Goal: Task Accomplishment & Management: Complete application form

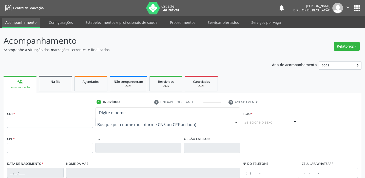
click at [101, 120] on input "text" at bounding box center [163, 125] width 132 height 10
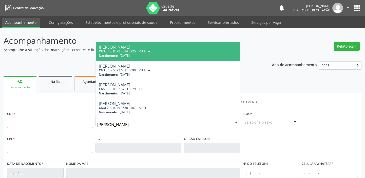
type input "MARIA RODRIGUES GOMES"
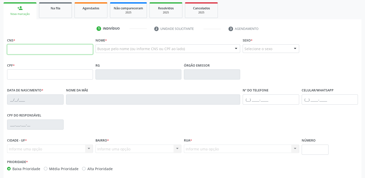
click at [49, 52] on input "text" at bounding box center [50, 49] width 86 height 10
type input "708 1051 3627 8640"
type input "043.920.264-77"
type input "03/06/1969"
type input "Emília Emidia"
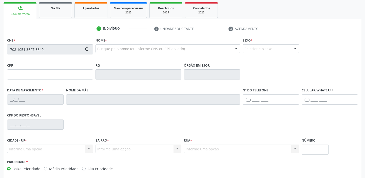
type input "(87) 98841-6041"
type input "200"
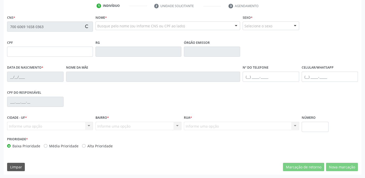
scroll to position [96, 0]
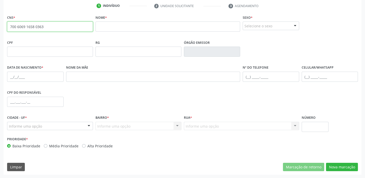
click at [41, 25] on input "700 6069 1658 0363" at bounding box center [50, 27] width 86 height 10
click at [44, 25] on input "700 6069 1658 0363" at bounding box center [50, 27] width 86 height 10
type input "7"
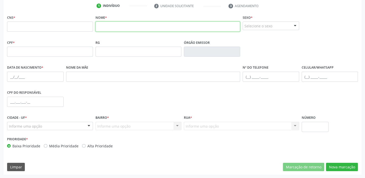
click at [104, 28] on input "text" at bounding box center [167, 27] width 145 height 10
type input "JANECARLA"
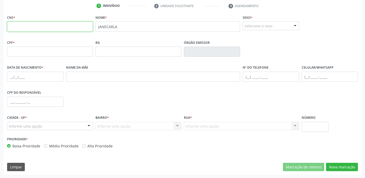
click at [56, 28] on input "text" at bounding box center [50, 27] width 86 height 10
type input "707 8076 7024 6019"
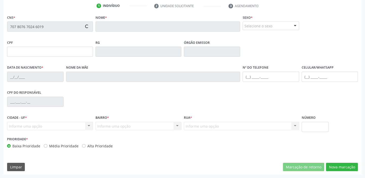
type input "22/01/1975"
type input "Marina Amorin Nunes da Silva"
type input "S/N"
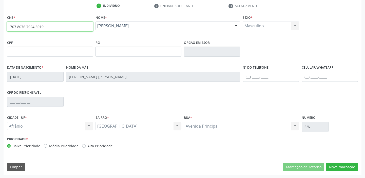
click at [71, 25] on input "707 8076 7024 6019" at bounding box center [50, 27] width 86 height 10
type input "7"
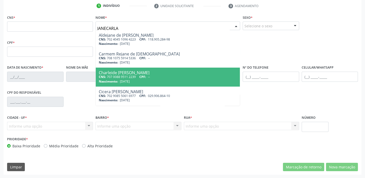
type input "JANECARLA"
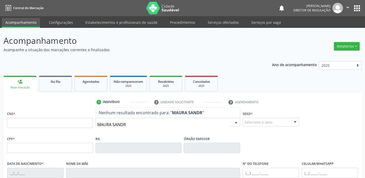
type input "[PERSON_NAME]"
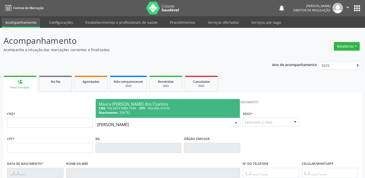
click at [139, 109] on div "CNS: 706 0073 9489 7544 CPF: 063.496.374-02" at bounding box center [168, 108] width 138 height 4
type input "706 0073 9489 7544"
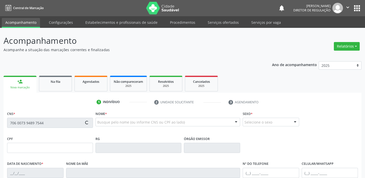
type input "063.496.374-02"
type input "[DATE]"
type input "[PERSON_NAME]"
type input "[PHONE_NUMBER]"
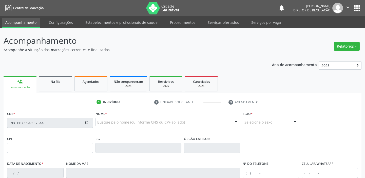
type input "007.620.444-89"
type input "S/N"
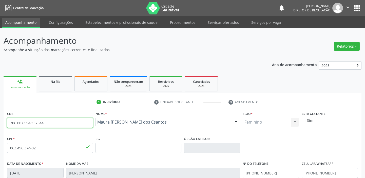
drag, startPoint x: 43, startPoint y: 124, endPoint x: 7, endPoint y: 126, distance: 36.3
click at [7, 126] on div "CNS 706 0073 9489 7544 done" at bounding box center [50, 122] width 88 height 25
click at [59, 84] on div "Na fila" at bounding box center [55, 81] width 25 height 5
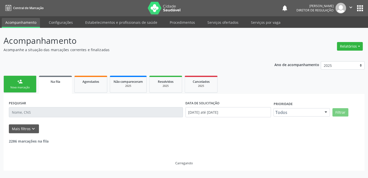
click at [26, 82] on link "person_add Nova marcação" at bounding box center [20, 84] width 33 height 17
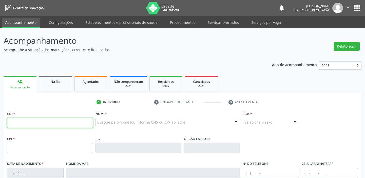
click at [26, 120] on input "text" at bounding box center [50, 123] width 86 height 10
type input "701 8022 2513 4672"
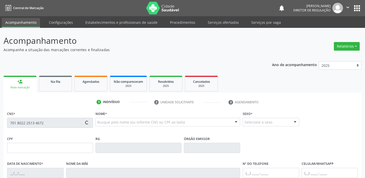
type input "133.736.424-00"
type input "0[DATE]"
type input "[PERSON_NAME]"
type input "[PHONE_NUMBER]"
type input "S/N"
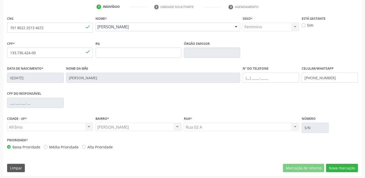
scroll to position [96, 0]
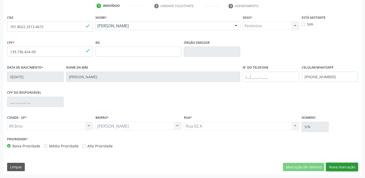
drag, startPoint x: 342, startPoint y: 165, endPoint x: 328, endPoint y: 165, distance: 13.9
click at [341, 164] on button "Nova marcação" at bounding box center [342, 167] width 32 height 9
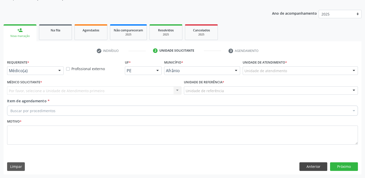
scroll to position [51, 0]
drag, startPoint x: 259, startPoint y: 71, endPoint x: 261, endPoint y: 85, distance: 14.3
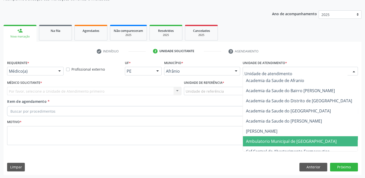
drag, startPoint x: 263, startPoint y: 139, endPoint x: 199, endPoint y: 97, distance: 77.3
click at [262, 139] on span "Ambulatorio Municipal de [GEOGRAPHIC_DATA]" at bounding box center [291, 142] width 91 height 6
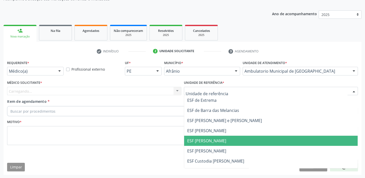
drag, startPoint x: 194, startPoint y: 141, endPoint x: 102, endPoint y: 109, distance: 97.5
click at [194, 140] on span "ESF [PERSON_NAME]" at bounding box center [206, 141] width 39 height 6
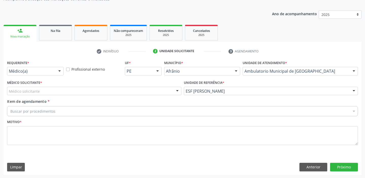
drag, startPoint x: 42, startPoint y: 93, endPoint x: 38, endPoint y: 102, distance: 10.0
click at [41, 94] on div "Médico solicitante" at bounding box center [94, 91] width 174 height 9
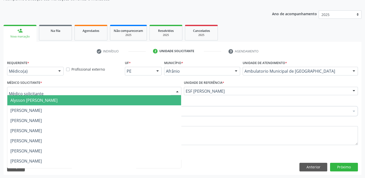
click at [38, 103] on span "Alysson [PERSON_NAME]" at bounding box center [94, 100] width 174 height 10
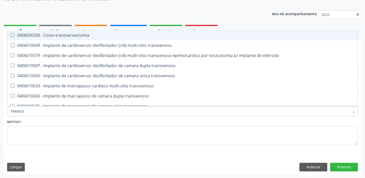
type input "TRANSVA"
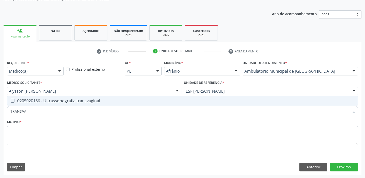
click at [38, 104] on span "0205020186 - Ultrassonografia transvaginal" at bounding box center [182, 101] width 350 height 10
checkbox transvaginal "true"
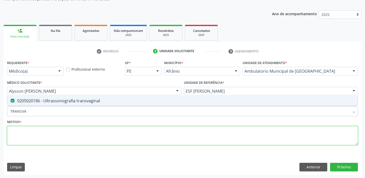
click at [22, 138] on textarea at bounding box center [182, 135] width 351 height 19
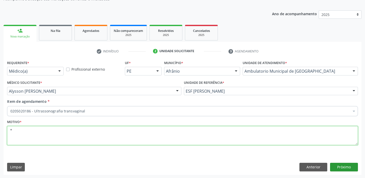
type textarea "*"
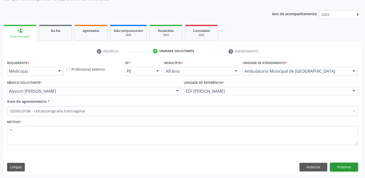
click at [346, 165] on button "Próximo" at bounding box center [344, 167] width 28 height 9
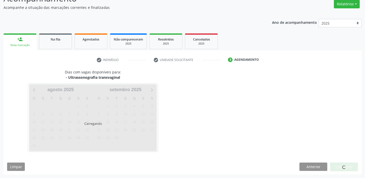
scroll to position [42, 0]
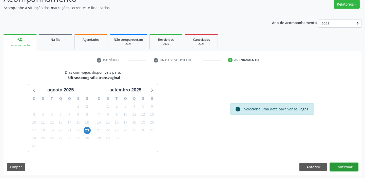
click at [342, 165] on button "Confirmar" at bounding box center [344, 167] width 28 height 9
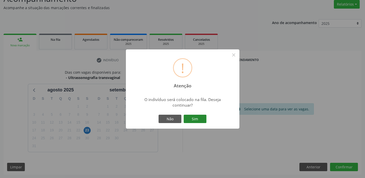
click at [197, 119] on button "Sim" at bounding box center [195, 119] width 23 height 9
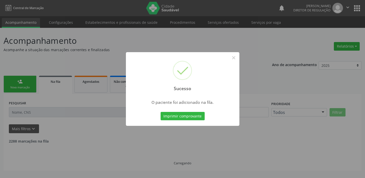
scroll to position [0, 0]
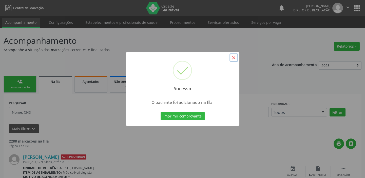
click at [234, 57] on button "×" at bounding box center [233, 57] width 9 height 9
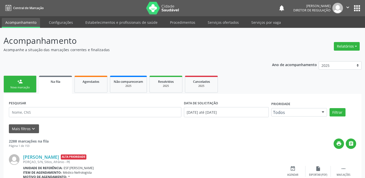
click at [16, 85] on link "person_add Nova marcação" at bounding box center [20, 84] width 33 height 17
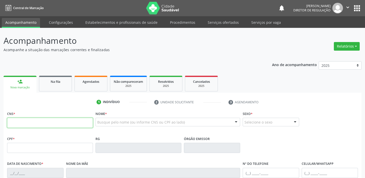
drag, startPoint x: 21, startPoint y: 124, endPoint x: 22, endPoint y: 120, distance: 3.7
click at [21, 124] on input "text" at bounding box center [50, 123] width 86 height 10
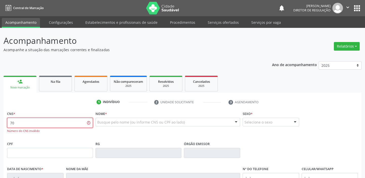
type input "7"
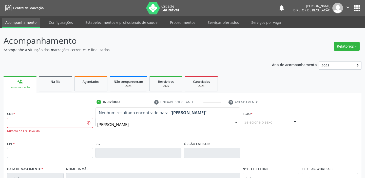
type input "[PERSON_NAME]"
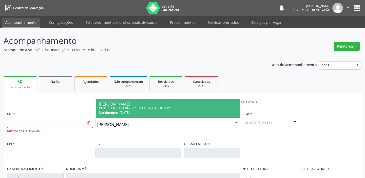
click at [132, 114] on div "Nascimento: [DATE]" at bounding box center [168, 112] width 138 height 4
type input "701 8062 8129 9677"
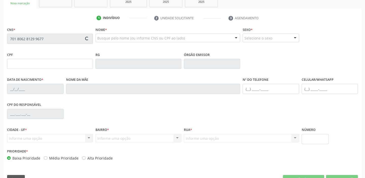
type input "022.308.824-22"
type input "[DATE]"
type input "Durvalina [PERSON_NAME]"
type input "[PHONE_NUMBER]"
type input "059.885.064-37"
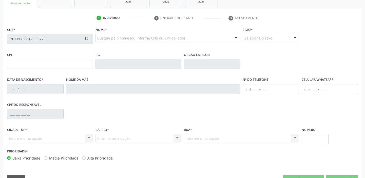
type input "32"
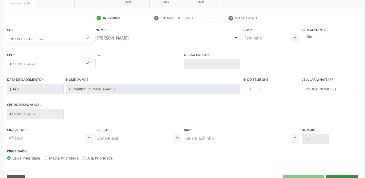
scroll to position [96, 0]
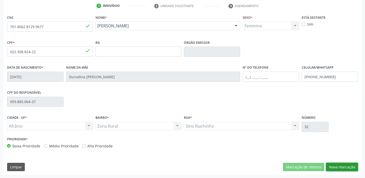
click at [337, 167] on button "Nova marcação" at bounding box center [342, 167] width 32 height 9
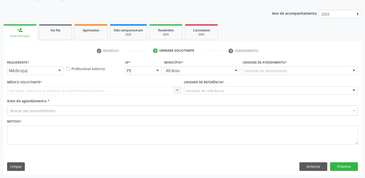
scroll to position [51, 0]
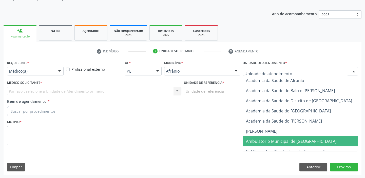
click at [256, 142] on span "Ambulatorio Municipal de [GEOGRAPHIC_DATA]" at bounding box center [291, 142] width 91 height 6
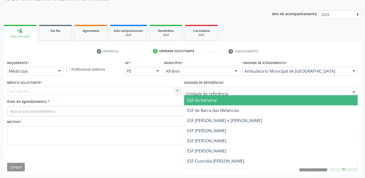
drag, startPoint x: 201, startPoint y: 93, endPoint x: 201, endPoint y: 128, distance: 34.7
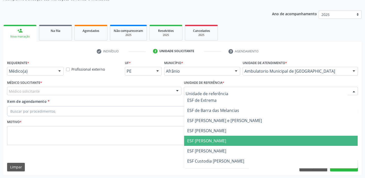
drag, startPoint x: 201, startPoint y: 137, endPoint x: 76, endPoint y: 102, distance: 130.0
click at [201, 138] on span "ESF [PERSON_NAME]" at bounding box center [206, 141] width 39 height 6
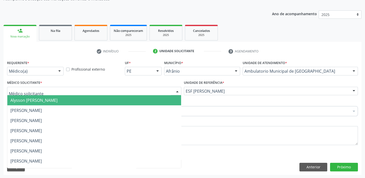
click at [33, 100] on span "Alysson [PERSON_NAME]" at bounding box center [33, 100] width 47 height 6
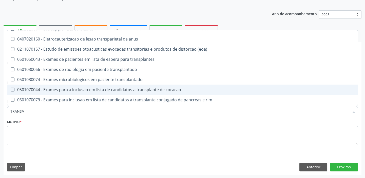
scroll to position [56, 0]
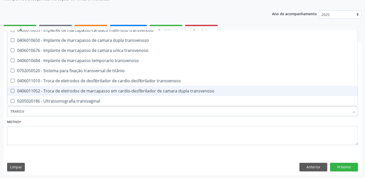
type input "TRANSVA"
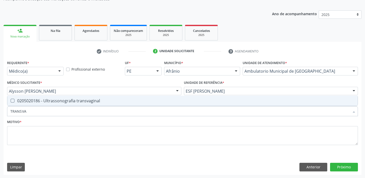
click at [56, 101] on div "0205020186 - Ultrassonografia transvaginal" at bounding box center [182, 101] width 344 height 4
checkbox transvaginal "true"
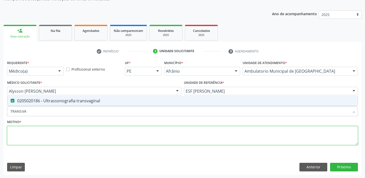
click at [34, 137] on textarea at bounding box center [182, 135] width 351 height 19
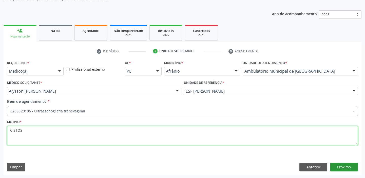
type textarea "CISTOS"
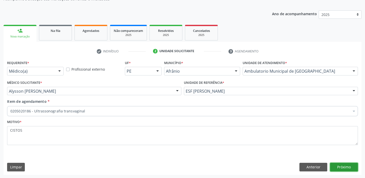
click at [337, 163] on button "Próximo" at bounding box center [344, 167] width 28 height 9
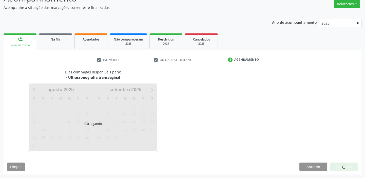
scroll to position [42, 0]
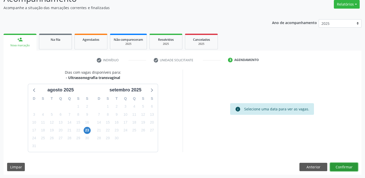
click at [336, 164] on button "Confirmar" at bounding box center [344, 167] width 28 height 9
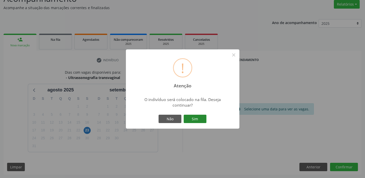
click at [198, 117] on button "Sim" at bounding box center [195, 119] width 23 height 9
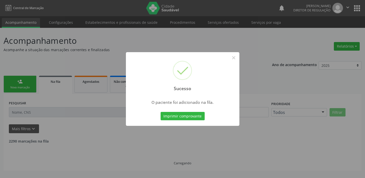
scroll to position [0, 0]
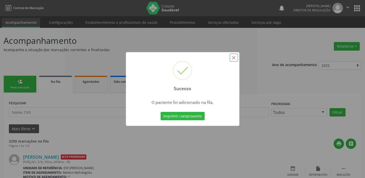
click at [231, 58] on button "×" at bounding box center [233, 57] width 9 height 9
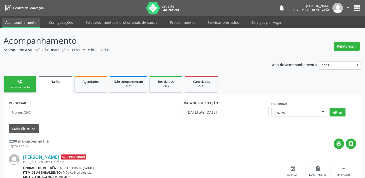
click at [13, 80] on link "person_add Nova marcação" at bounding box center [20, 84] width 33 height 17
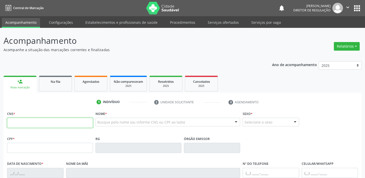
click at [28, 118] on input "text" at bounding box center [50, 123] width 86 height 10
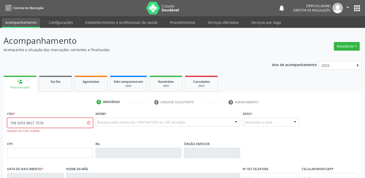
type input "708 5093 8827 7576"
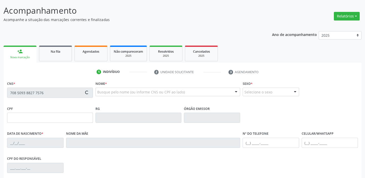
type input "662.091.963-49"
type input "[DATE]"
type input "[PERSON_NAME]"
type input "[PHONE_NUMBER]"
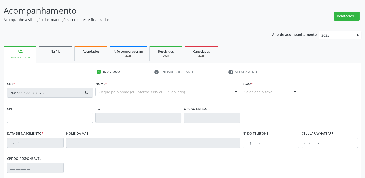
type input "S/N"
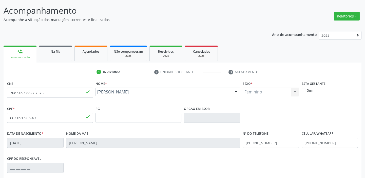
scroll to position [96, 0]
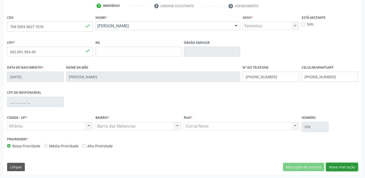
click at [343, 165] on button "Nova marcação" at bounding box center [342, 167] width 32 height 9
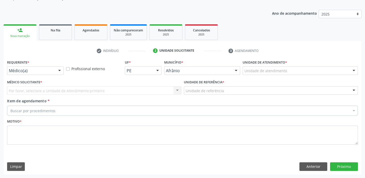
scroll to position [51, 0]
click at [259, 66] on label "Unidade de atendimento *" at bounding box center [265, 63] width 44 height 8
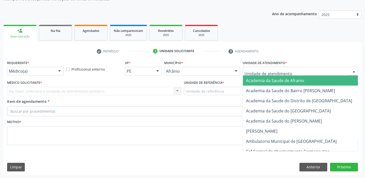
drag, startPoint x: 254, startPoint y: 72, endPoint x: 253, endPoint y: 114, distance: 41.5
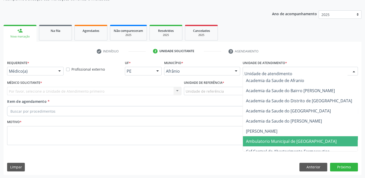
drag, startPoint x: 254, startPoint y: 141, endPoint x: 195, endPoint y: 101, distance: 71.7
click at [253, 139] on span "Ambulatorio Municipal de [GEOGRAPHIC_DATA]" at bounding box center [291, 142] width 91 height 6
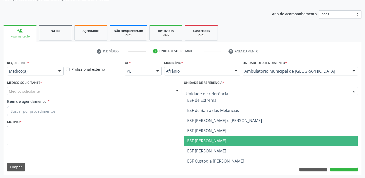
click at [190, 140] on span "ESF [PERSON_NAME]" at bounding box center [206, 141] width 39 height 6
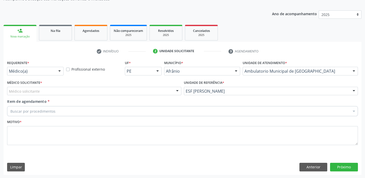
click at [41, 92] on div "Médico solicitante" at bounding box center [94, 91] width 174 height 9
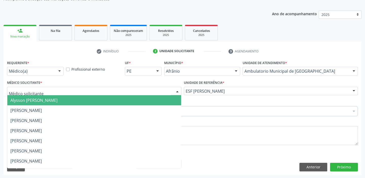
click at [38, 99] on span "Alysson [PERSON_NAME]" at bounding box center [33, 100] width 47 height 6
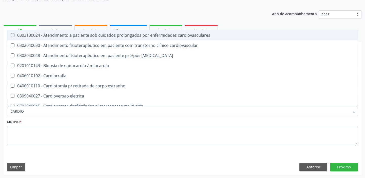
type input "CARDIOL"
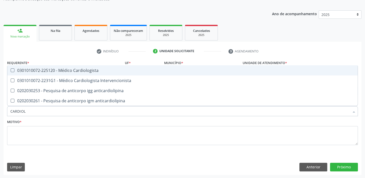
click at [54, 72] on div "0301010072-225120 - Médico Cardiologista" at bounding box center [182, 70] width 344 height 4
checkbox Cardiologista "true"
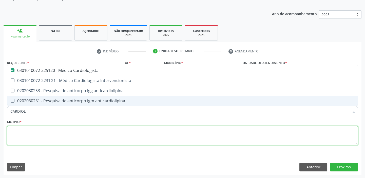
click at [30, 129] on textarea at bounding box center [182, 135] width 351 height 19
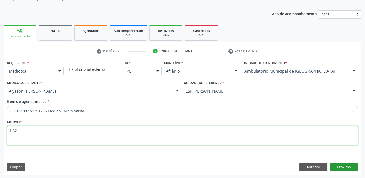
type textarea "HAS"
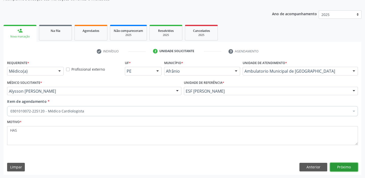
click at [336, 165] on button "Próximo" at bounding box center [344, 167] width 28 height 9
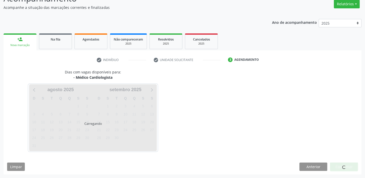
scroll to position [42, 0]
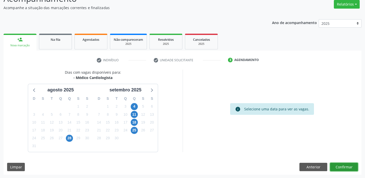
click at [341, 166] on button "Confirmar" at bounding box center [344, 167] width 28 height 9
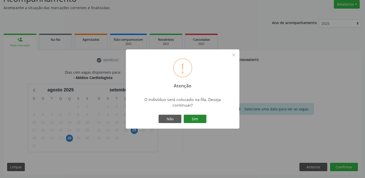
click at [199, 117] on button "Sim" at bounding box center [195, 119] width 23 height 9
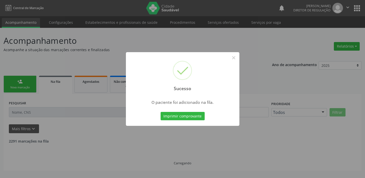
scroll to position [0, 0]
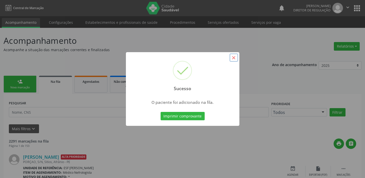
click at [235, 58] on button "×" at bounding box center [233, 57] width 9 height 9
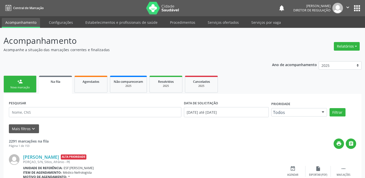
click at [26, 85] on link "person_add Nova marcação" at bounding box center [20, 84] width 33 height 17
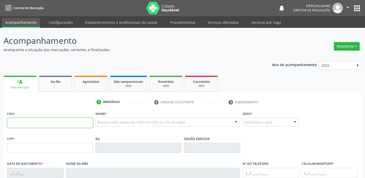
click at [31, 120] on input "text" at bounding box center [50, 123] width 86 height 10
type input "702 0033 8824 8789"
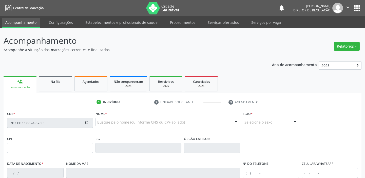
type input "165.295.664-65"
type input "[DATE]"
type input "[PERSON_NAME]"
type input "[PHONE_NUMBER]"
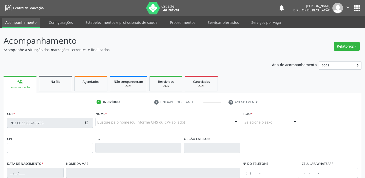
type input "662.091.963-49"
type input "S/N"
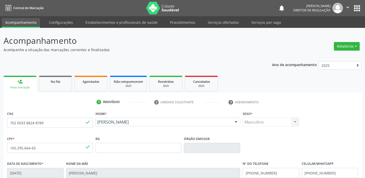
scroll to position [96, 0]
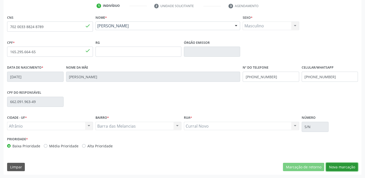
click at [339, 165] on button "Nova marcação" at bounding box center [342, 167] width 32 height 9
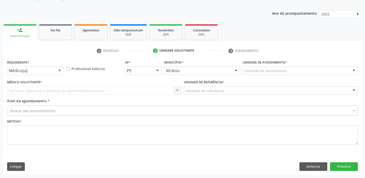
scroll to position [51, 0]
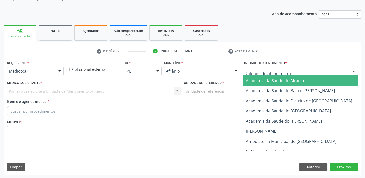
click at [258, 74] on div at bounding box center [300, 71] width 115 height 9
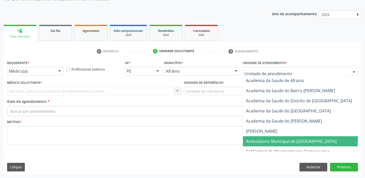
click at [261, 139] on span "Ambulatorio Municipal de [GEOGRAPHIC_DATA]" at bounding box center [291, 142] width 91 height 6
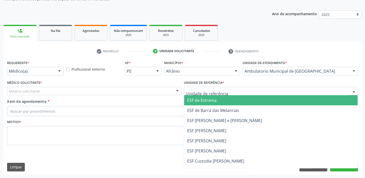
drag, startPoint x: 192, startPoint y: 89, endPoint x: 198, endPoint y: 112, distance: 24.0
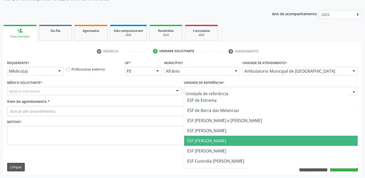
click at [202, 137] on span "ESF [PERSON_NAME]" at bounding box center [271, 141] width 174 height 10
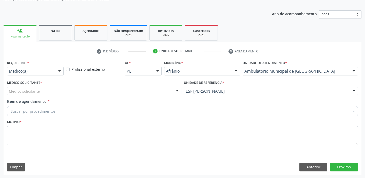
drag, startPoint x: 46, startPoint y: 89, endPoint x: 46, endPoint y: 95, distance: 6.1
click at [46, 90] on div "Médico solicitante" at bounding box center [94, 91] width 174 height 9
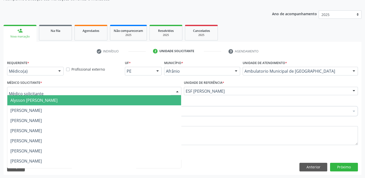
drag, startPoint x: 46, startPoint y: 102, endPoint x: 46, endPoint y: 110, distance: 7.9
click at [46, 102] on span "Alysson [PERSON_NAME]" at bounding box center [33, 100] width 47 height 6
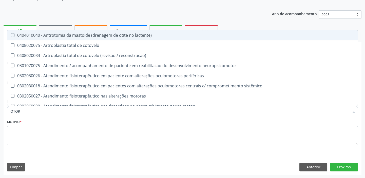
type input "OTORR"
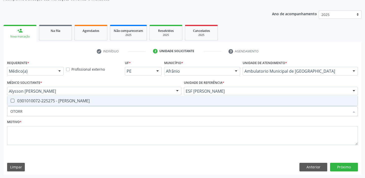
click at [49, 104] on span "0301010072-225275 - [PERSON_NAME]" at bounding box center [182, 101] width 350 height 10
checkbox Otorrinolaringologista "true"
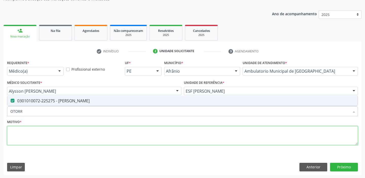
click at [30, 126] on textarea at bounding box center [182, 135] width 351 height 19
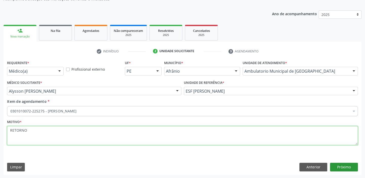
type textarea "RETORNO"
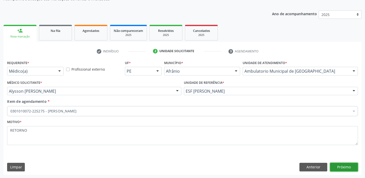
click at [342, 168] on button "Próximo" at bounding box center [344, 167] width 28 height 9
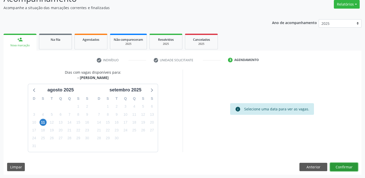
click at [339, 166] on button "Confirmar" at bounding box center [344, 167] width 28 height 9
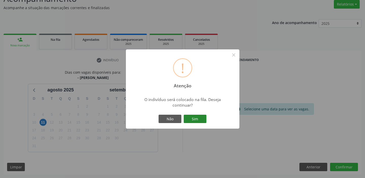
click at [195, 117] on button "Sim" at bounding box center [195, 119] width 23 height 9
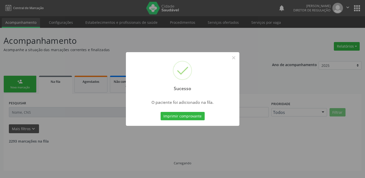
scroll to position [0, 0]
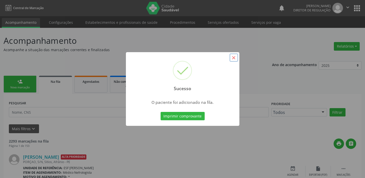
drag, startPoint x: 232, startPoint y: 58, endPoint x: 207, endPoint y: 58, distance: 24.8
click at [231, 58] on button "×" at bounding box center [233, 57] width 9 height 9
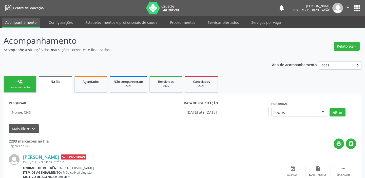
click at [11, 87] on div "Nova marcação" at bounding box center [19, 88] width 25 height 4
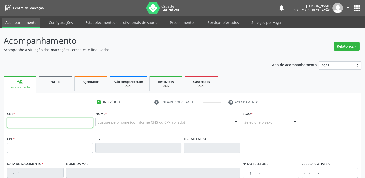
click at [43, 123] on input "text" at bounding box center [50, 123] width 86 height 10
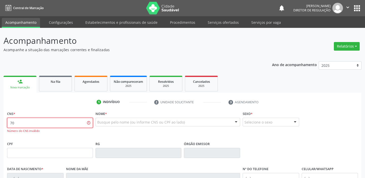
type input "7"
type input "700 1099 5694 8318"
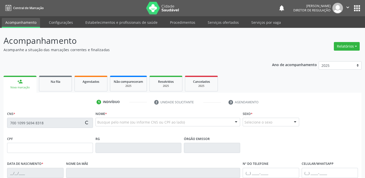
type input "114.140.054-58"
type input "[DATE]"
type input "[PERSON_NAME]"
type input "[PHONE_NUMBER]"
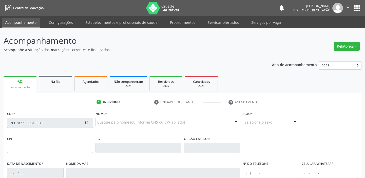
type input "S/N"
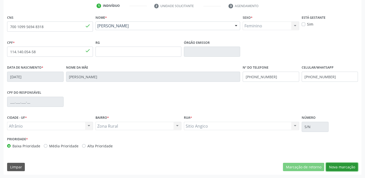
click at [335, 166] on button "Nova marcação" at bounding box center [342, 167] width 32 height 9
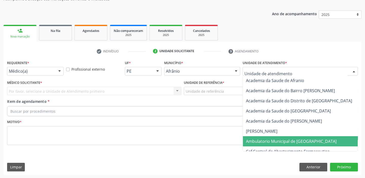
drag, startPoint x: 261, startPoint y: 141, endPoint x: 234, endPoint y: 125, distance: 30.7
click at [259, 140] on span "Ambulatorio Municipal de [GEOGRAPHIC_DATA]" at bounding box center [291, 142] width 91 height 6
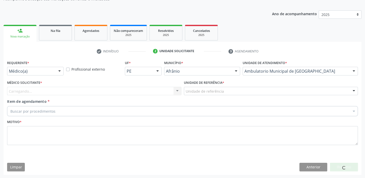
drag, startPoint x: 199, startPoint y: 91, endPoint x: 200, endPoint y: 119, distance: 27.9
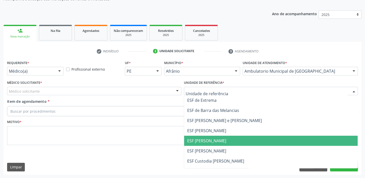
drag, startPoint x: 200, startPoint y: 141, endPoint x: 167, endPoint y: 126, distance: 35.7
click at [200, 141] on span "ESF [PERSON_NAME]" at bounding box center [206, 141] width 39 height 6
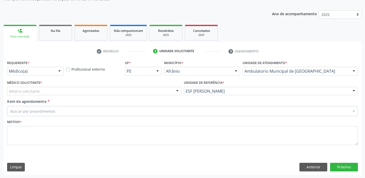
drag, startPoint x: 38, startPoint y: 92, endPoint x: 36, endPoint y: 101, distance: 8.8
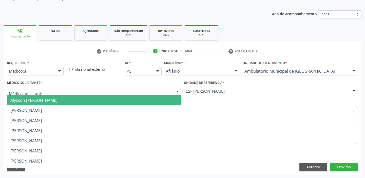
click at [36, 101] on span "Alysson [PERSON_NAME]" at bounding box center [33, 100] width 47 height 6
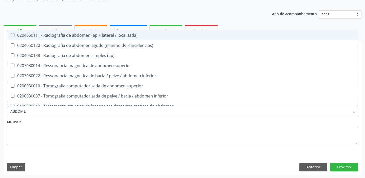
type input "ABDOME"
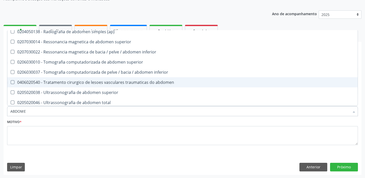
scroll to position [25, 0]
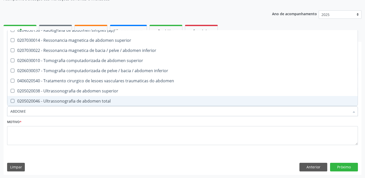
click at [72, 102] on div "0205020046 - Ultrassonografia de abdomen total" at bounding box center [182, 101] width 344 height 4
checkbox total "true"
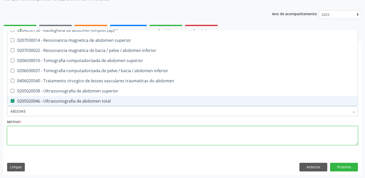
click at [31, 135] on textarea at bounding box center [182, 135] width 351 height 19
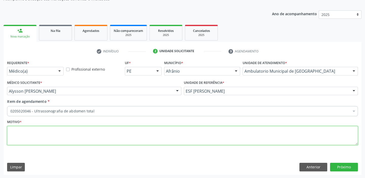
scroll to position [0, 0]
type textarea "ESTEATOSE"
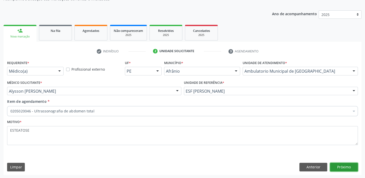
click at [337, 164] on button "Próximo" at bounding box center [344, 167] width 28 height 9
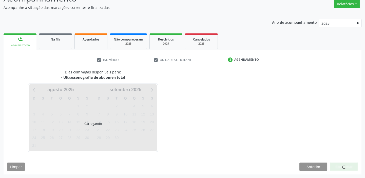
scroll to position [42, 0]
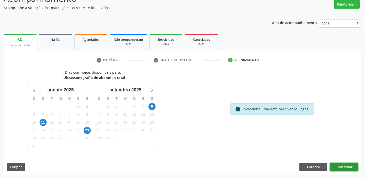
click at [341, 167] on button "Confirmar" at bounding box center [344, 167] width 28 height 9
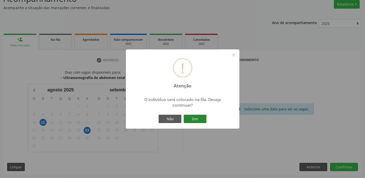
click at [196, 120] on button "Sim" at bounding box center [195, 119] width 23 height 9
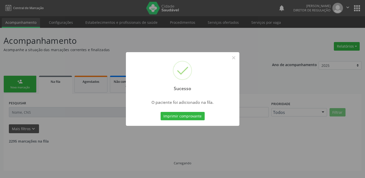
scroll to position [0, 0]
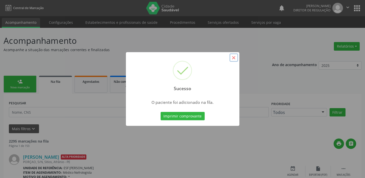
click at [234, 57] on button "×" at bounding box center [233, 57] width 9 height 9
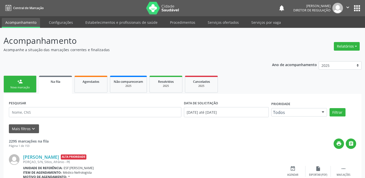
click at [27, 83] on link "person_add Nova marcação" at bounding box center [20, 84] width 33 height 17
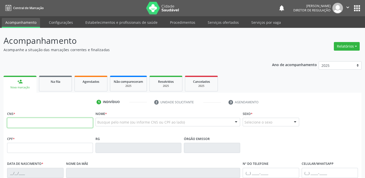
click at [27, 120] on input "text" at bounding box center [50, 123] width 86 height 10
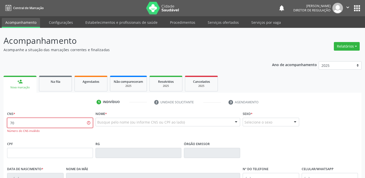
type input "7"
type input "700 1099 5694 8318"
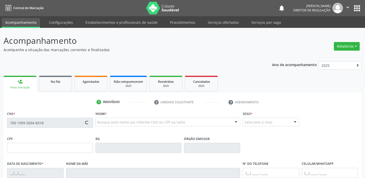
type input "114.140.054-58"
type input "[DATE]"
type input "[PERSON_NAME]"
type input "[PHONE_NUMBER]"
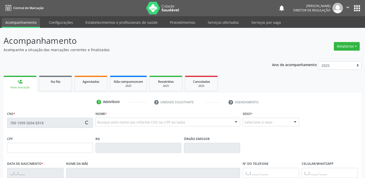
type input "S/N"
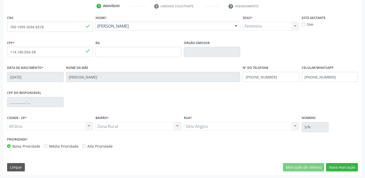
scroll to position [96, 0]
click at [330, 165] on button "Nova marcação" at bounding box center [342, 167] width 32 height 9
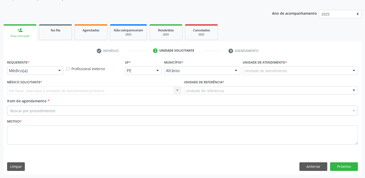
scroll to position [51, 0]
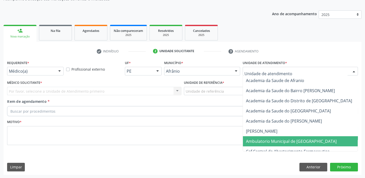
click at [266, 142] on span "Ambulatorio Municipal de [GEOGRAPHIC_DATA]" at bounding box center [291, 142] width 91 height 6
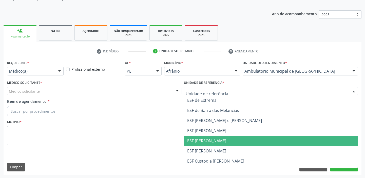
click at [198, 145] on span "ESF [PERSON_NAME]" at bounding box center [271, 141] width 174 height 10
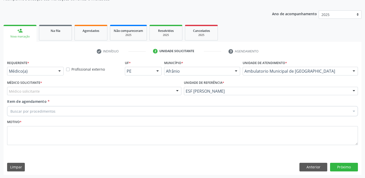
click at [46, 91] on div "Médico solicitante" at bounding box center [94, 91] width 174 height 9
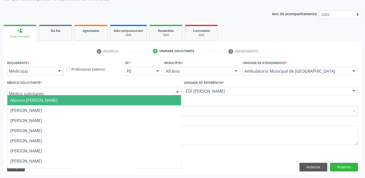
click at [50, 100] on span "Alysson [PERSON_NAME]" at bounding box center [33, 100] width 47 height 6
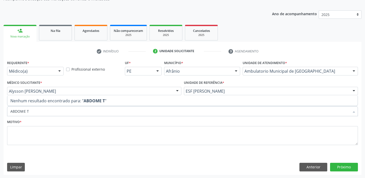
scroll to position [0, 0]
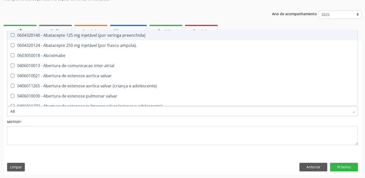
type input "A"
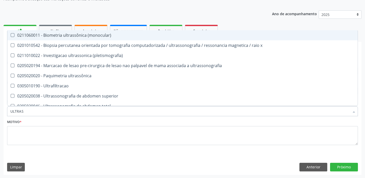
type input "ULTRASS"
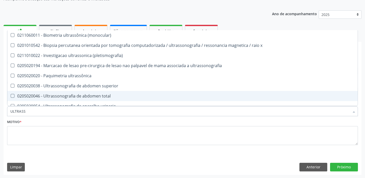
click at [27, 96] on div "0205020046 - Ultrassonografia de abdomen total" at bounding box center [182, 96] width 344 height 4
checkbox total "true"
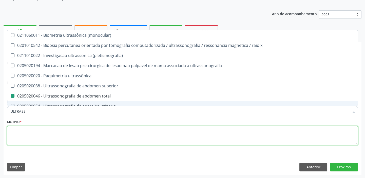
click at [17, 132] on textarea at bounding box center [182, 135] width 351 height 19
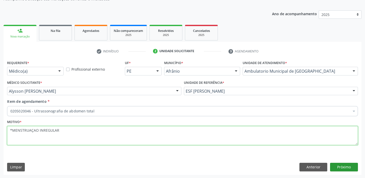
type textarea "*MENSTRUAÇAO INREGULAR"
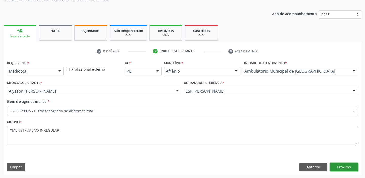
click at [339, 165] on button "Próximo" at bounding box center [344, 167] width 28 height 9
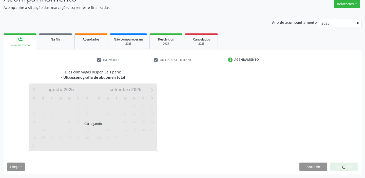
scroll to position [42, 0]
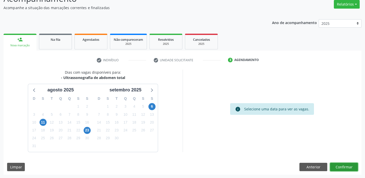
click at [334, 165] on button "Confirmar" at bounding box center [344, 167] width 28 height 9
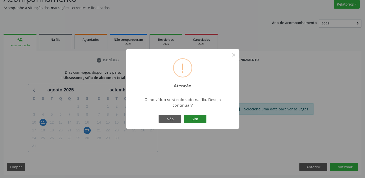
click at [199, 118] on button "Sim" at bounding box center [195, 119] width 23 height 9
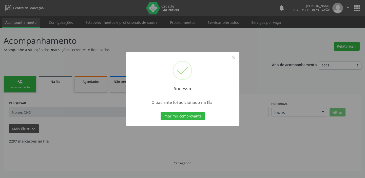
scroll to position [0, 0]
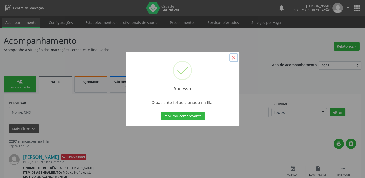
click at [237, 57] on button "×" at bounding box center [233, 57] width 9 height 9
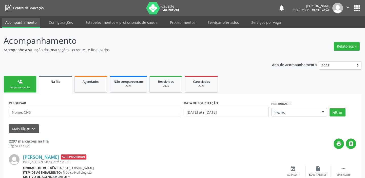
click at [28, 83] on link "person_add Nova marcação" at bounding box center [20, 84] width 33 height 17
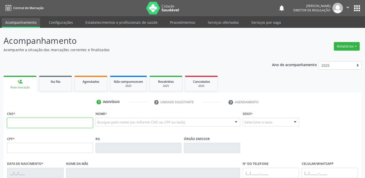
click at [44, 122] on input "text" at bounding box center [50, 123] width 86 height 10
type input "705 8044 4055 3034"
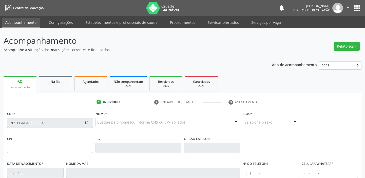
type input "657.188.284-15"
type input "1[DATE]"
type input "[PERSON_NAME]"
type input "[PHONE_NUMBER]"
type input "027.563.044-76"
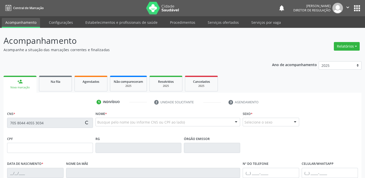
type input "S/N"
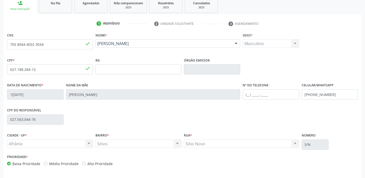
scroll to position [96, 0]
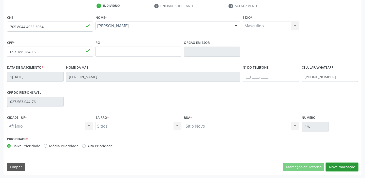
click at [337, 165] on button "Nova marcação" at bounding box center [342, 167] width 32 height 9
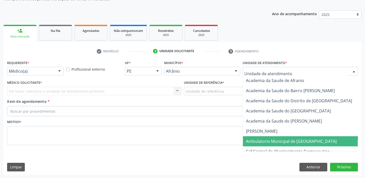
drag, startPoint x: 253, startPoint y: 141, endPoint x: 223, endPoint y: 111, distance: 42.3
click at [253, 139] on span "Ambulatorio Municipal de [GEOGRAPHIC_DATA]" at bounding box center [291, 142] width 91 height 6
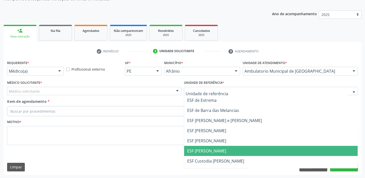
click at [203, 151] on span "ESF [PERSON_NAME]" at bounding box center [206, 151] width 39 height 6
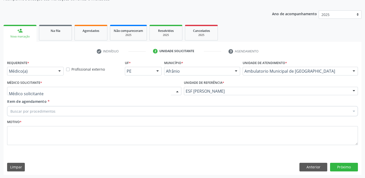
drag, startPoint x: 36, startPoint y: 91, endPoint x: 35, endPoint y: 102, distance: 10.9
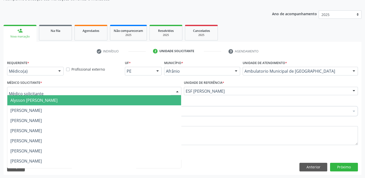
click at [35, 102] on span "Alysson [PERSON_NAME]" at bounding box center [33, 100] width 47 height 6
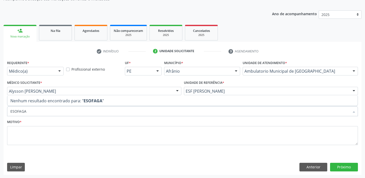
type input "ESOFAG"
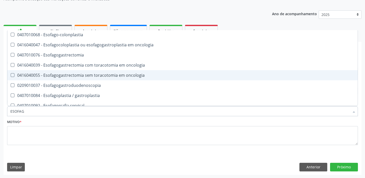
scroll to position [92, 0]
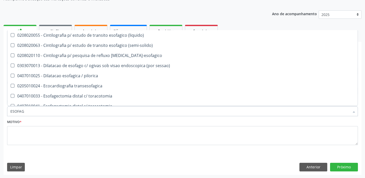
scroll to position [92, 0]
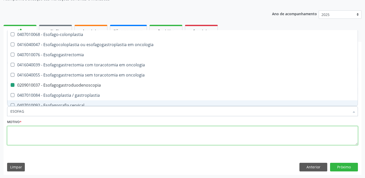
click at [43, 136] on textarea at bounding box center [182, 135] width 351 height 19
checkbox \(semi-solido\) "true"
checkbox Esofagogastroduodenoscopia "false"
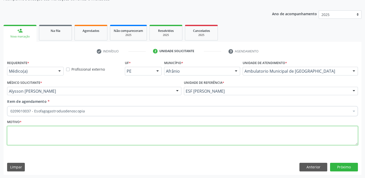
scroll to position [0, 0]
type textarea "REFLUXO"
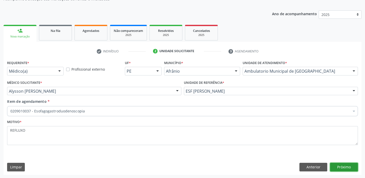
click at [338, 166] on button "Próximo" at bounding box center [344, 167] width 28 height 9
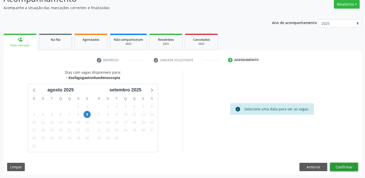
click at [345, 167] on button "Confirmar" at bounding box center [344, 167] width 28 height 9
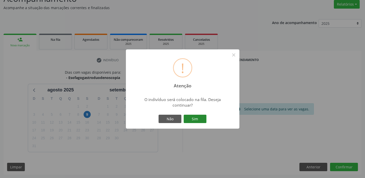
click at [198, 119] on button "Sim" at bounding box center [195, 119] width 23 height 9
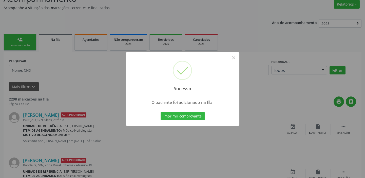
scroll to position [0, 0]
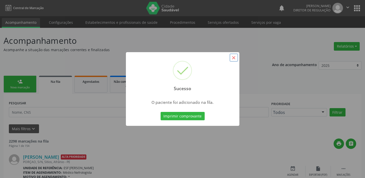
click at [232, 58] on button "×" at bounding box center [233, 57] width 9 height 9
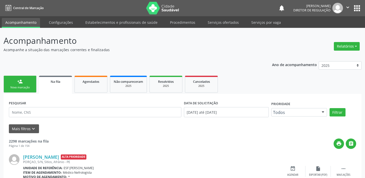
click at [18, 81] on div "person_add" at bounding box center [20, 82] width 6 height 6
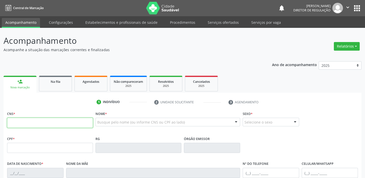
click at [29, 122] on input "text" at bounding box center [50, 123] width 86 height 10
type input "705 3034 8679 0490"
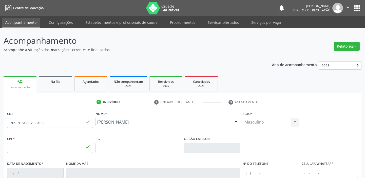
type input "055.339.304-93"
type input "18/11/1978"
type input "Brígida de Sousa Rodrigues"
type input "(87) 98848-7710"
type input "21"
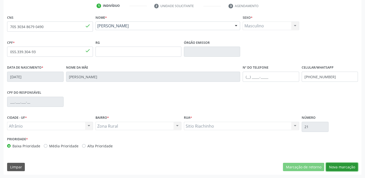
click at [338, 166] on button "Nova marcação" at bounding box center [342, 167] width 32 height 9
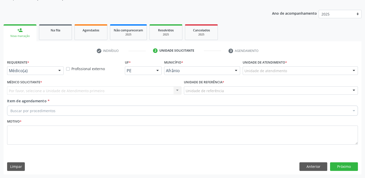
scroll to position [51, 0]
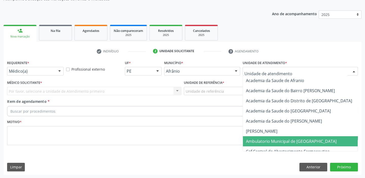
drag, startPoint x: 256, startPoint y: 138, endPoint x: 214, endPoint y: 107, distance: 52.1
click at [256, 139] on span "Ambulatorio Municipal de [GEOGRAPHIC_DATA]" at bounding box center [291, 142] width 91 height 6
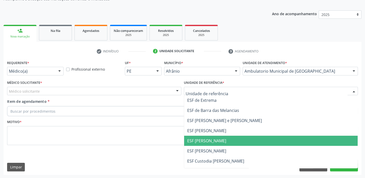
click at [202, 136] on span "ESF [PERSON_NAME]" at bounding box center [271, 141] width 174 height 10
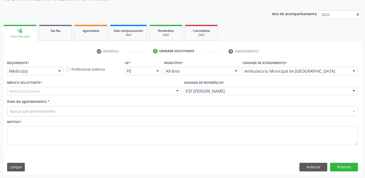
drag, startPoint x: 36, startPoint y: 90, endPoint x: 35, endPoint y: 94, distance: 3.8
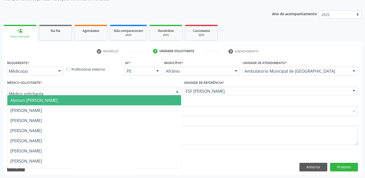
click at [34, 101] on span "Alysson [PERSON_NAME]" at bounding box center [33, 100] width 47 height 6
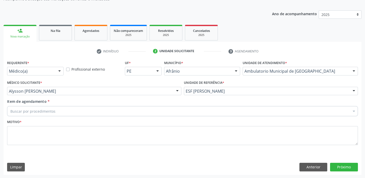
click at [34, 107] on div "Buscar por procedimentos" at bounding box center [182, 111] width 351 height 10
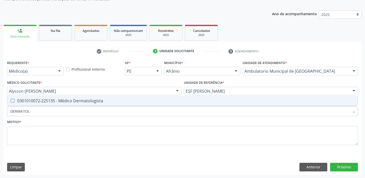
type input "DERMATOLO"
click at [34, 100] on div "0301010072-225135 - Médico Dermatologista" at bounding box center [182, 101] width 344 height 4
checkbox Dermatologista "true"
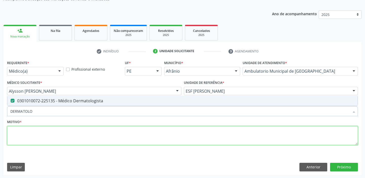
click at [28, 136] on textarea at bounding box center [182, 135] width 351 height 19
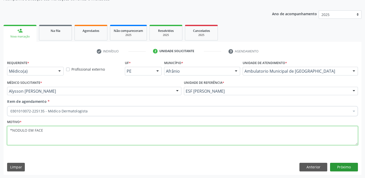
type textarea "*NODULO EM FACE"
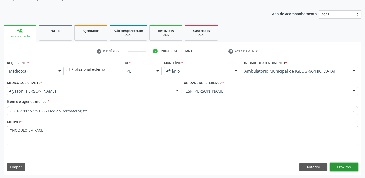
click at [334, 165] on button "Próximo" at bounding box center [344, 167] width 28 height 9
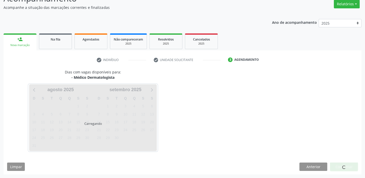
scroll to position [42, 0]
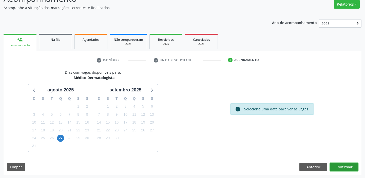
click at [336, 167] on button "Confirmar" at bounding box center [344, 167] width 28 height 9
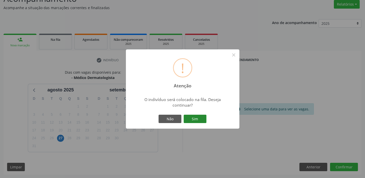
click at [197, 118] on button "Sim" at bounding box center [195, 119] width 23 height 9
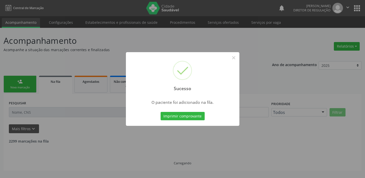
scroll to position [0, 0]
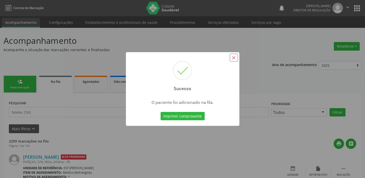
click at [234, 56] on button "×" at bounding box center [233, 57] width 9 height 9
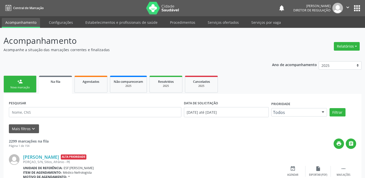
click at [22, 82] on div "person_add" at bounding box center [20, 82] width 6 height 6
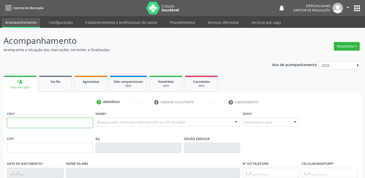
click at [29, 122] on input "text" at bounding box center [50, 123] width 86 height 10
type input "705 0054 1307 1553"
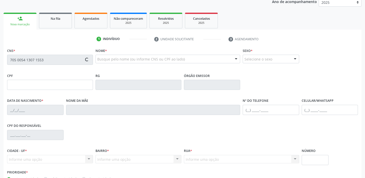
scroll to position [96, 0]
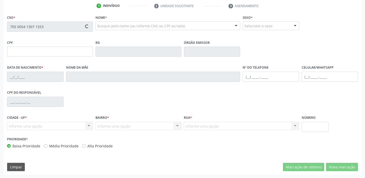
type input "072.511.634-03"
type input "14/10/1989"
type input "Elizabeth Rodrigues Pereira"
type input "(87) 8105-8350"
type input "S/N"
